Goal: Navigation & Orientation: Find specific page/section

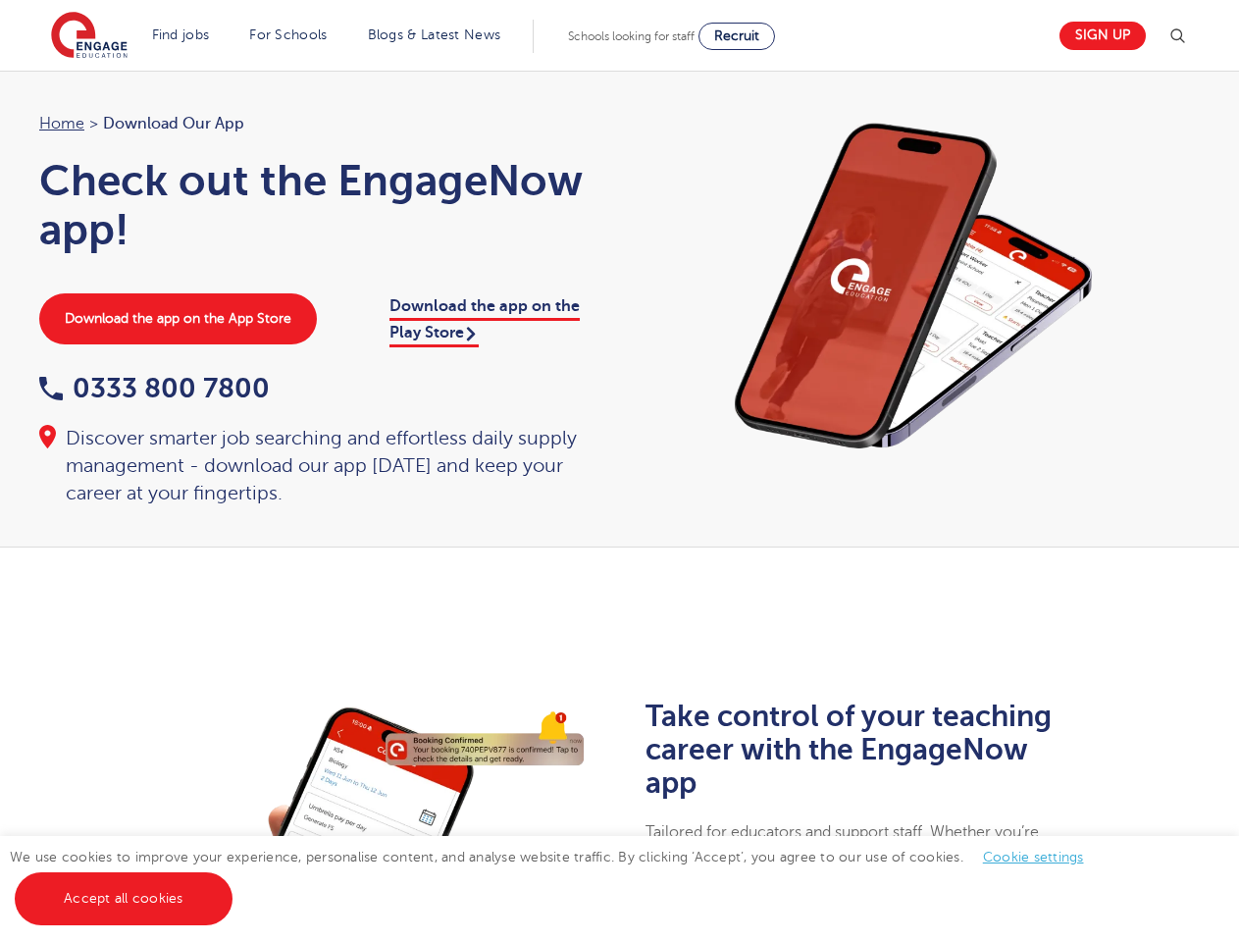
click at [619, 471] on div "Home > Download our app Check out the EngageNow app! Download the app on the Ap…" at bounding box center [320, 309] width 600 height 396
click at [1185, 36] on img at bounding box center [1177, 37] width 24 height 24
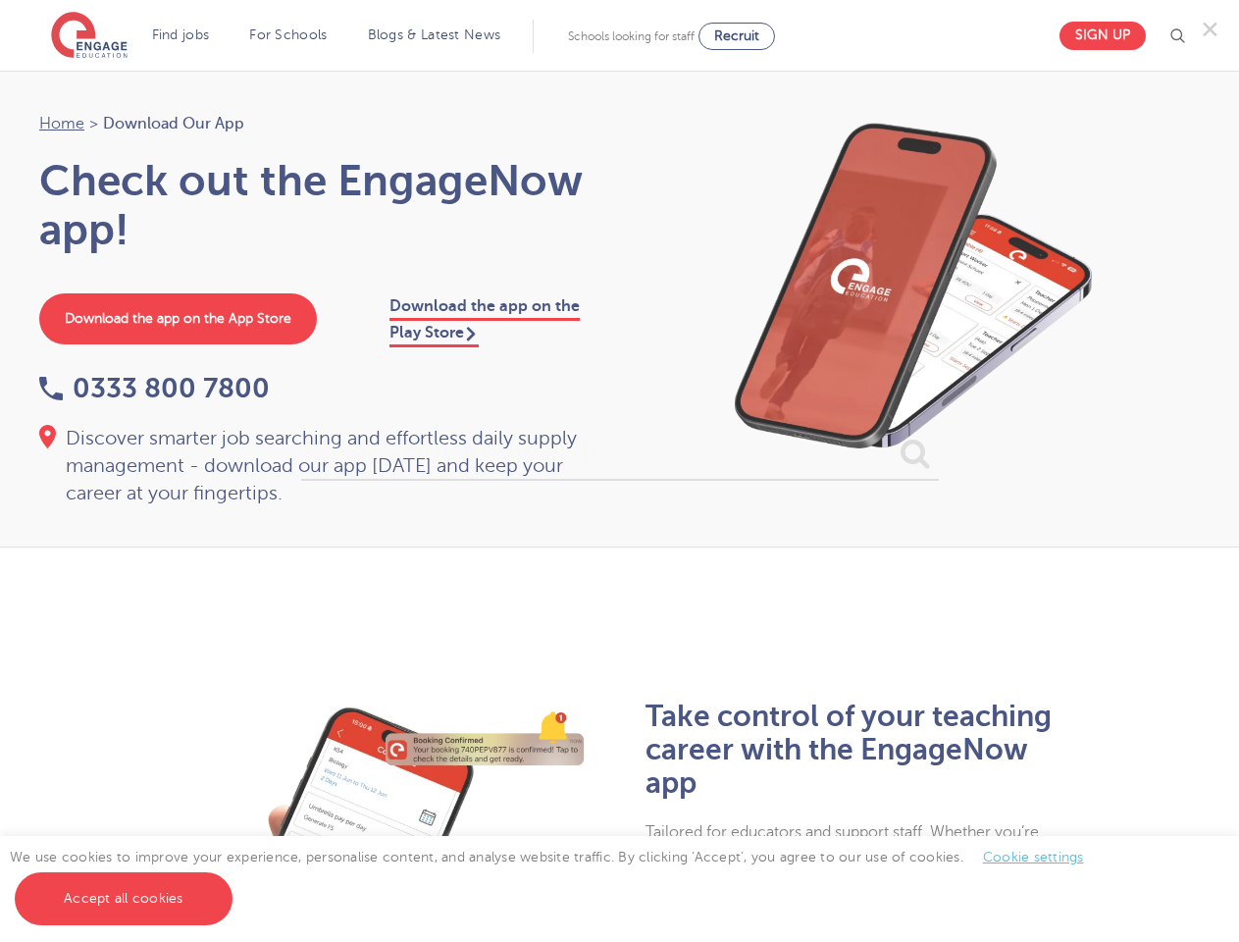
click at [1032, 856] on div "✕" at bounding box center [619, 471] width 1239 height 942
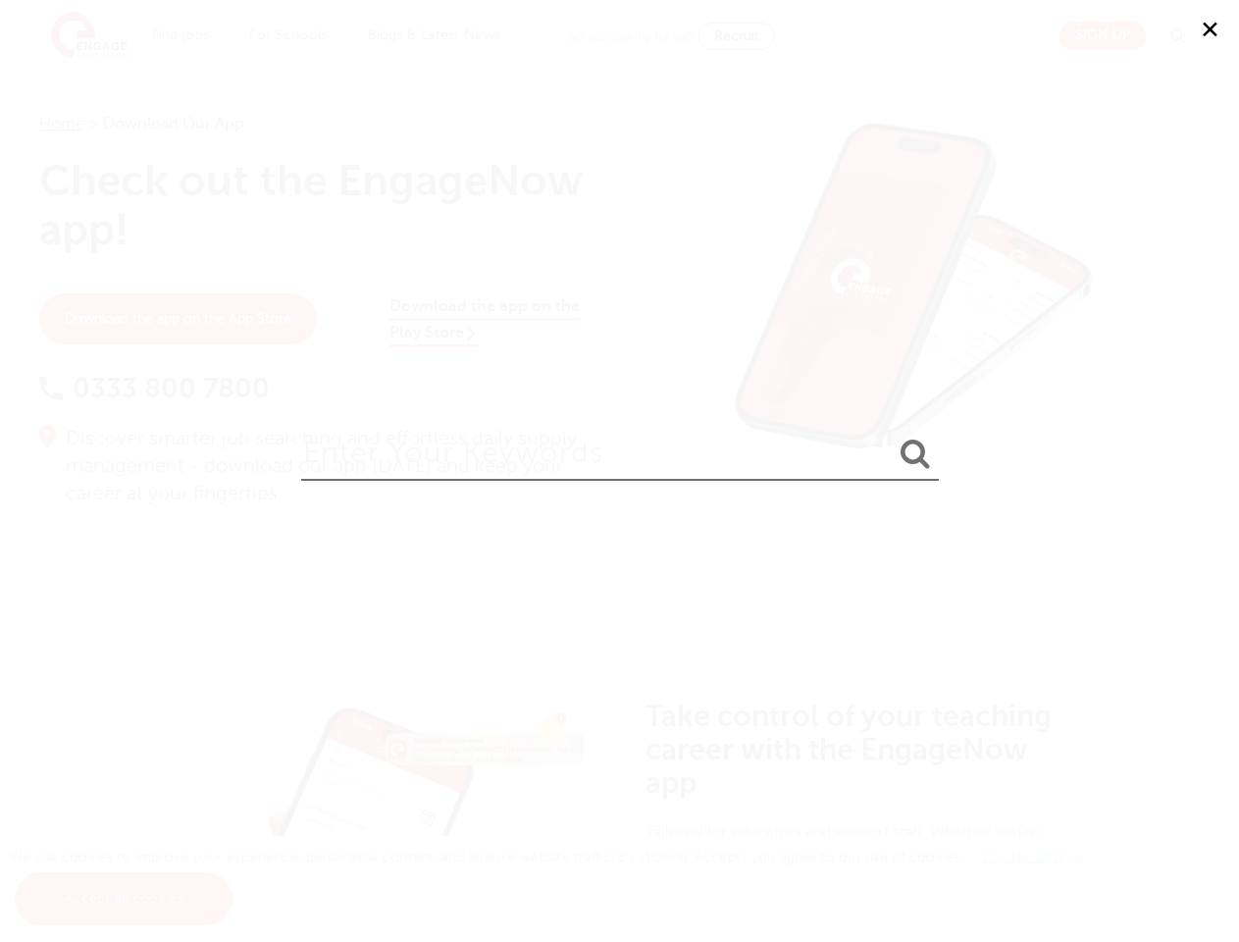
click at [123, 899] on div "✕" at bounding box center [619, 471] width 1239 height 942
